Goal: Task Accomplishment & Management: Manage account settings

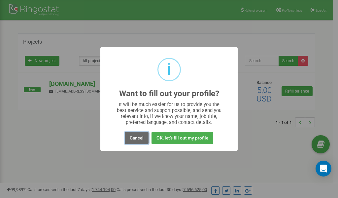
click at [139, 138] on button "Cancel" at bounding box center [137, 138] width 24 height 12
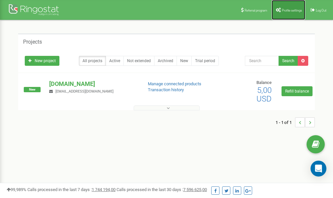
click at [288, 12] on span "Profile settings" at bounding box center [292, 11] width 20 height 4
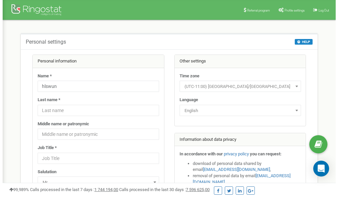
scroll to position [33, 0]
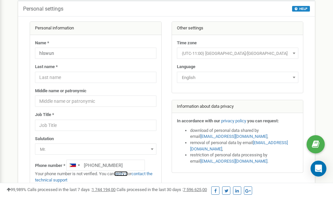
click at [122, 174] on link "verify it" at bounding box center [121, 173] width 14 height 5
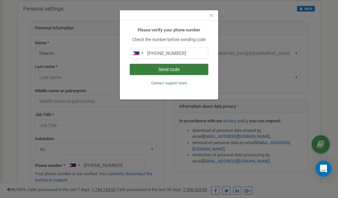
click at [174, 69] on button "Send code" at bounding box center [169, 69] width 79 height 11
